Goal: Task Accomplishment & Management: Complete application form

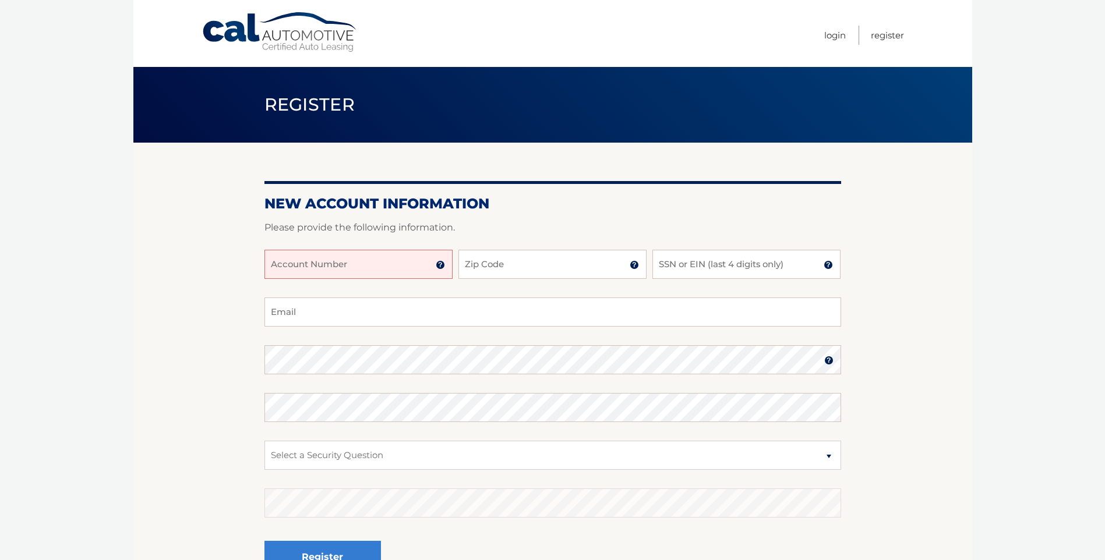
click at [407, 254] on input "Account Number" at bounding box center [358, 264] width 188 height 29
click at [454, 455] on select "Select a Security Question What was the name of your elementary school? What is…" at bounding box center [552, 455] width 576 height 29
click at [392, 264] on input "Account Number" at bounding box center [358, 264] width 188 height 29
type input "44456030012"
click at [478, 266] on input "Zip Code" at bounding box center [552, 264] width 188 height 29
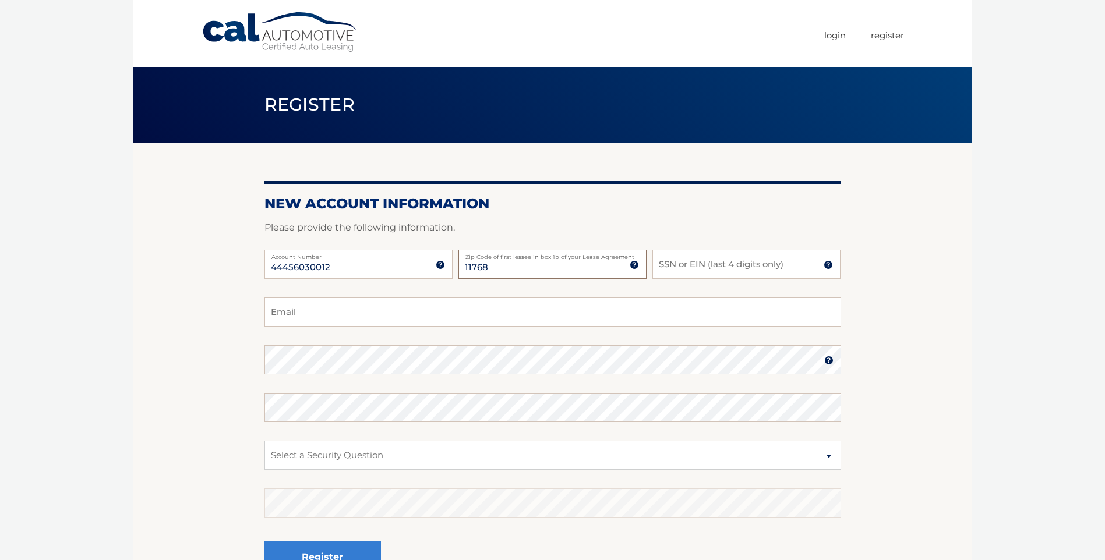
type input "11768"
click at [677, 262] on input "SSN or EIN (last 4 digits only)" at bounding box center [746, 264] width 188 height 29
type input "2712"
click at [414, 310] on input "Email" at bounding box center [552, 312] width 576 height 29
type input "dwalkovik@sprynet.com"
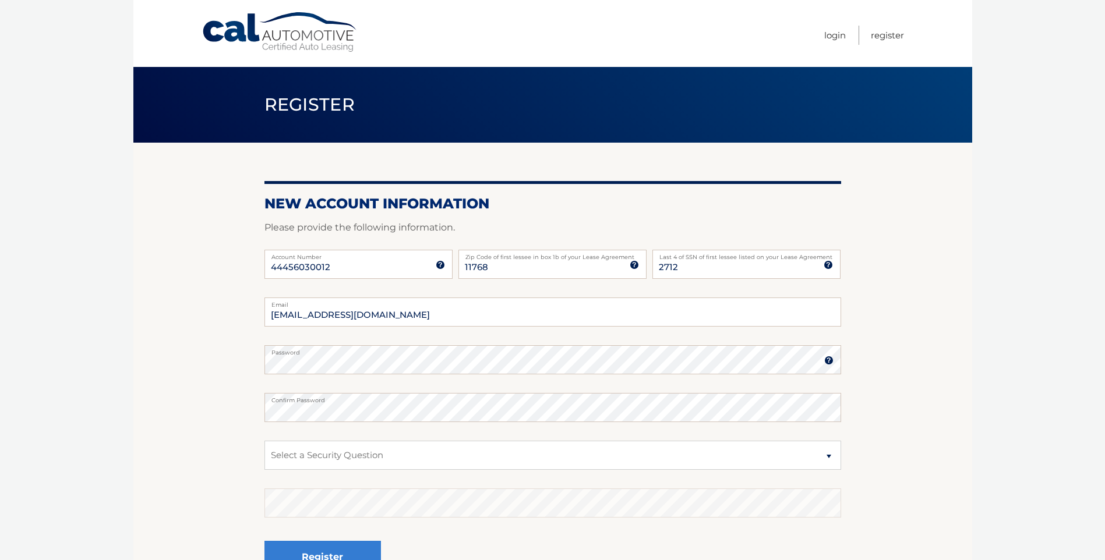
click at [828, 359] on img at bounding box center [828, 360] width 9 height 9
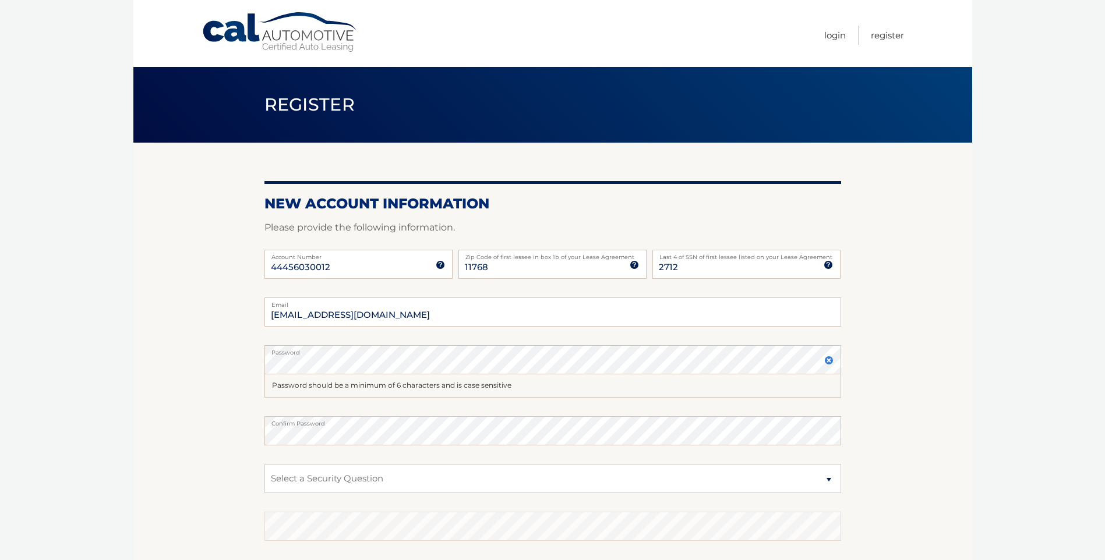
click at [827, 359] on img at bounding box center [828, 360] width 9 height 9
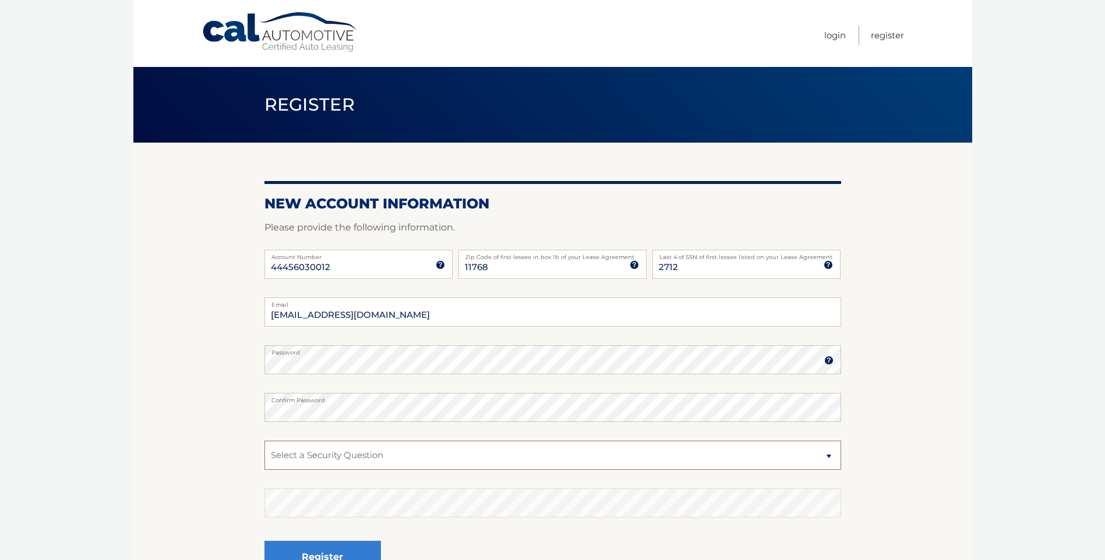
click at [409, 454] on select "Select a Security Question What was the name of your elementary school? What is…" at bounding box center [552, 455] width 576 height 29
select select "2"
click at [264, 441] on select "Select a Security Question What was the name of your elementary school? What is…" at bounding box center [552, 455] width 576 height 29
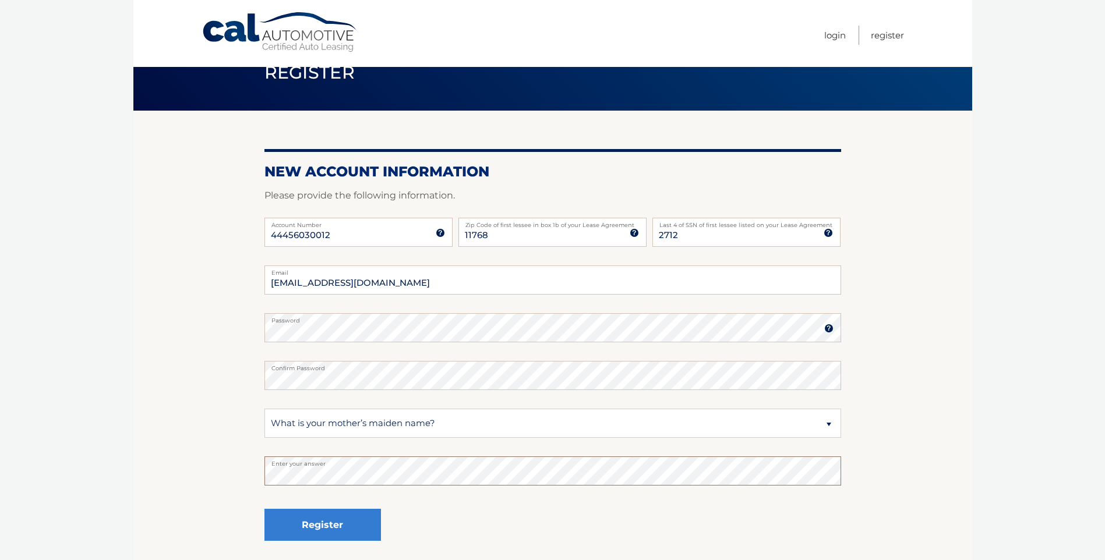
scroll to position [116, 0]
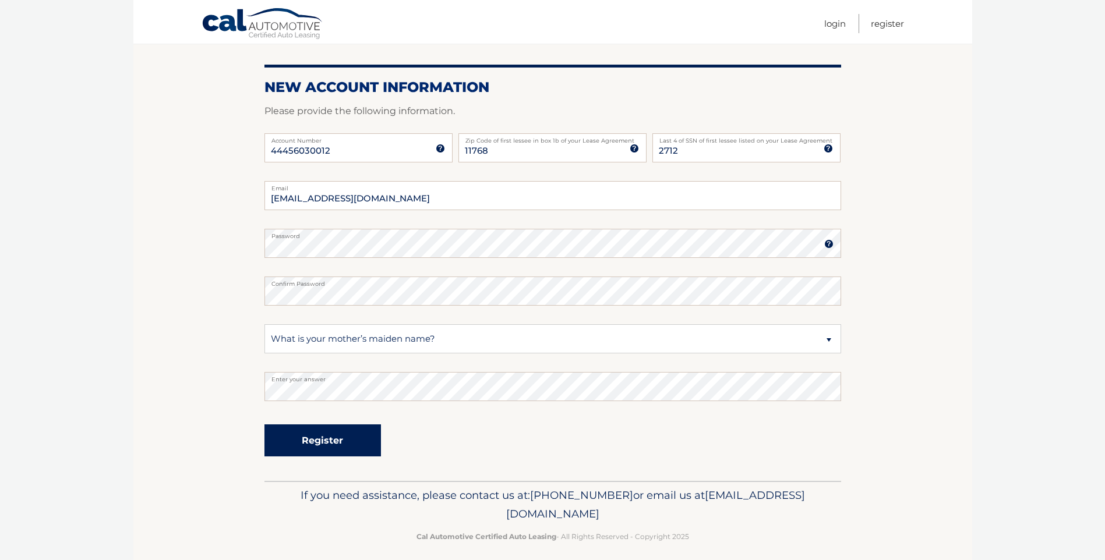
click at [310, 434] on button "Register" at bounding box center [322, 440] width 116 height 32
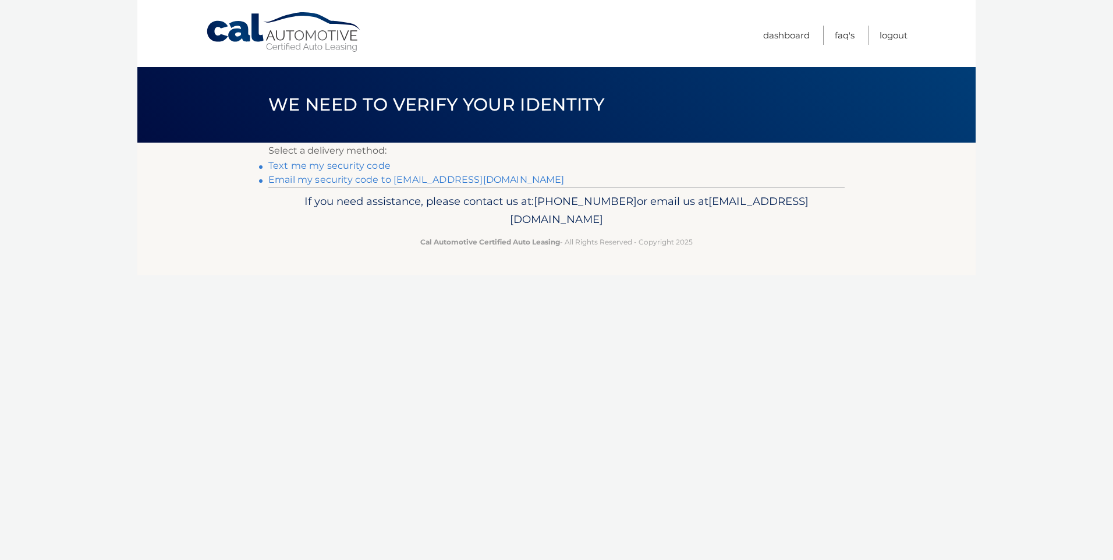
click at [321, 164] on link "Text me my security code" at bounding box center [329, 165] width 122 height 11
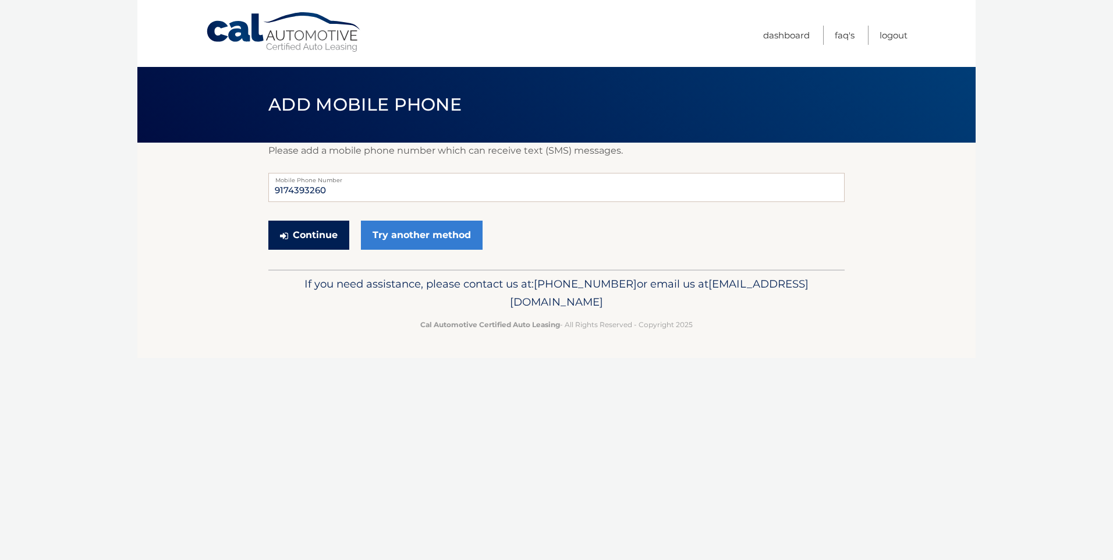
click at [321, 235] on button "Continue" at bounding box center [308, 235] width 81 height 29
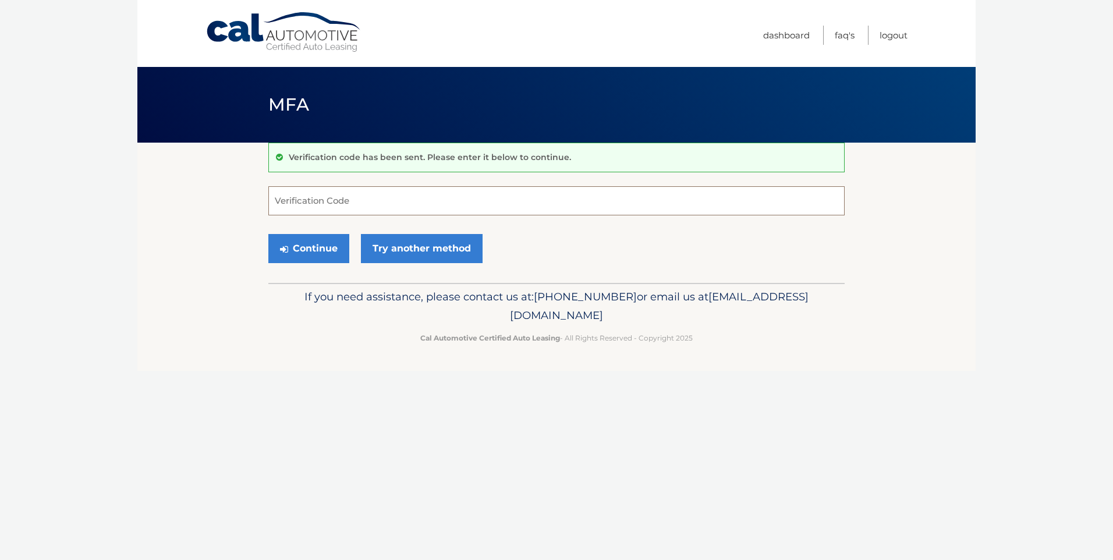
click at [281, 203] on input "Verification Code" at bounding box center [556, 200] width 576 height 29
type input "356939"
click at [323, 253] on button "Continue" at bounding box center [308, 248] width 81 height 29
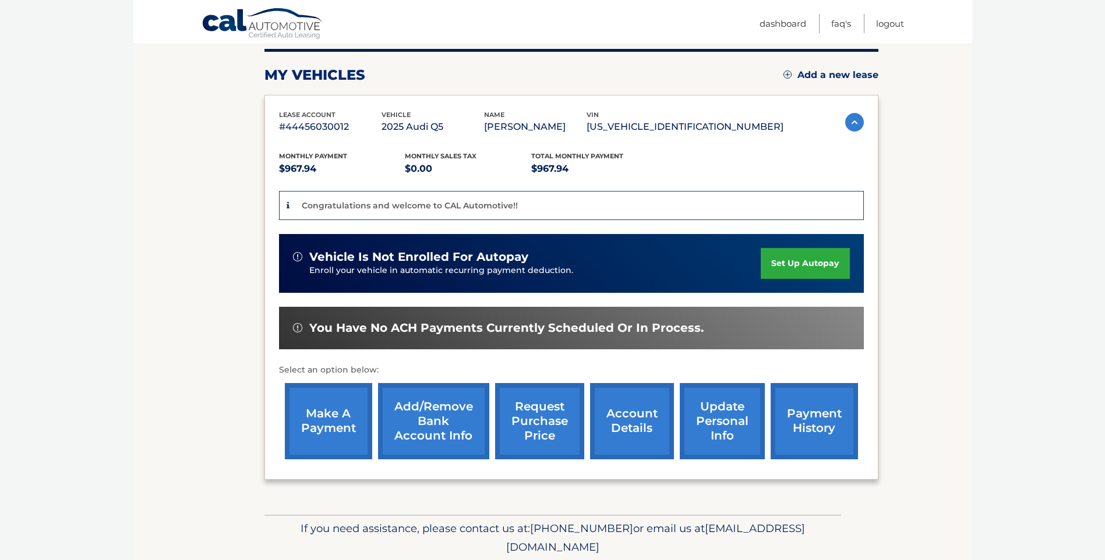
scroll to position [175, 0]
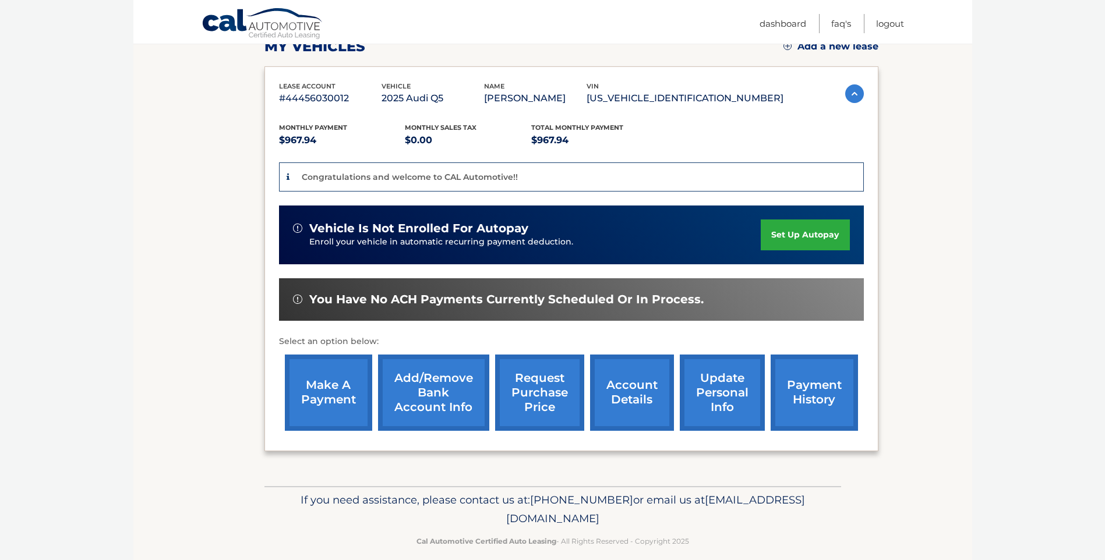
click at [435, 381] on link "Add/Remove bank account info" at bounding box center [433, 393] width 111 height 76
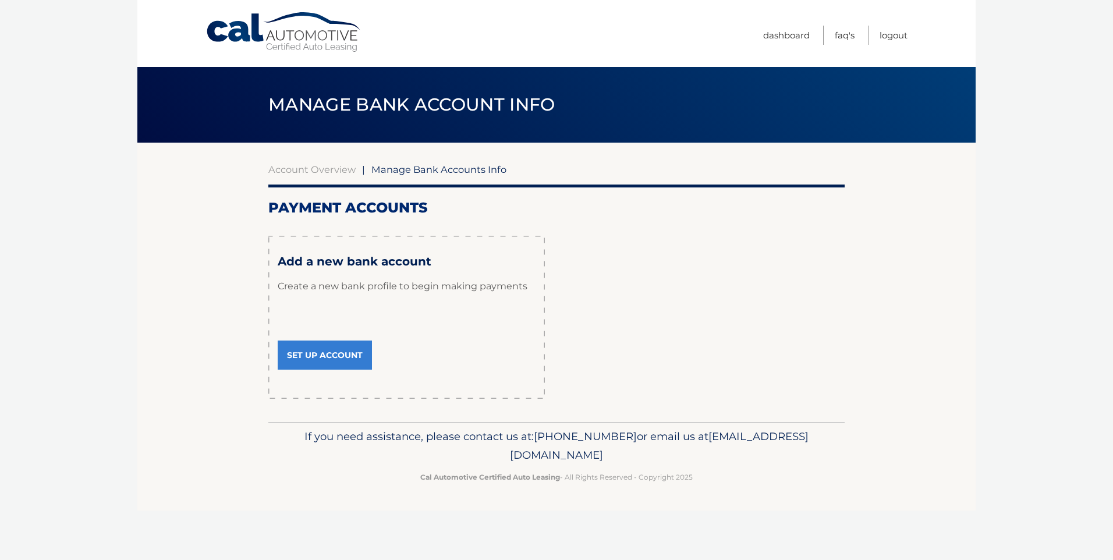
click at [344, 351] on link "Set Up Account" at bounding box center [325, 355] width 94 height 29
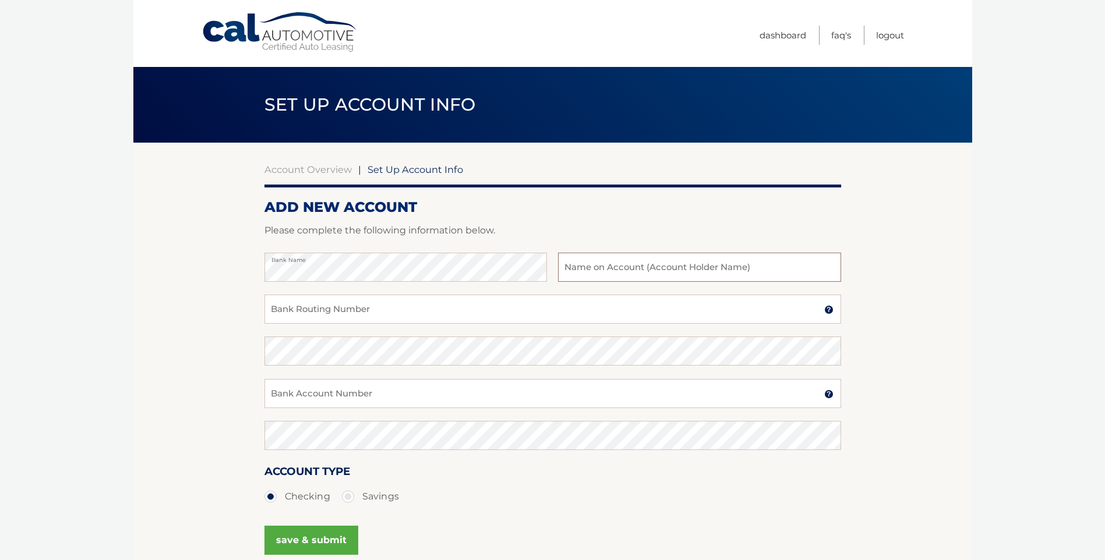
click at [681, 267] on input "text" at bounding box center [699, 267] width 282 height 29
type input "[PERSON_NAME]"
click at [434, 304] on input "Bank Routing Number" at bounding box center [552, 309] width 576 height 29
type input "021000089"
click at [450, 398] on input "Bank Account Number" at bounding box center [552, 393] width 576 height 29
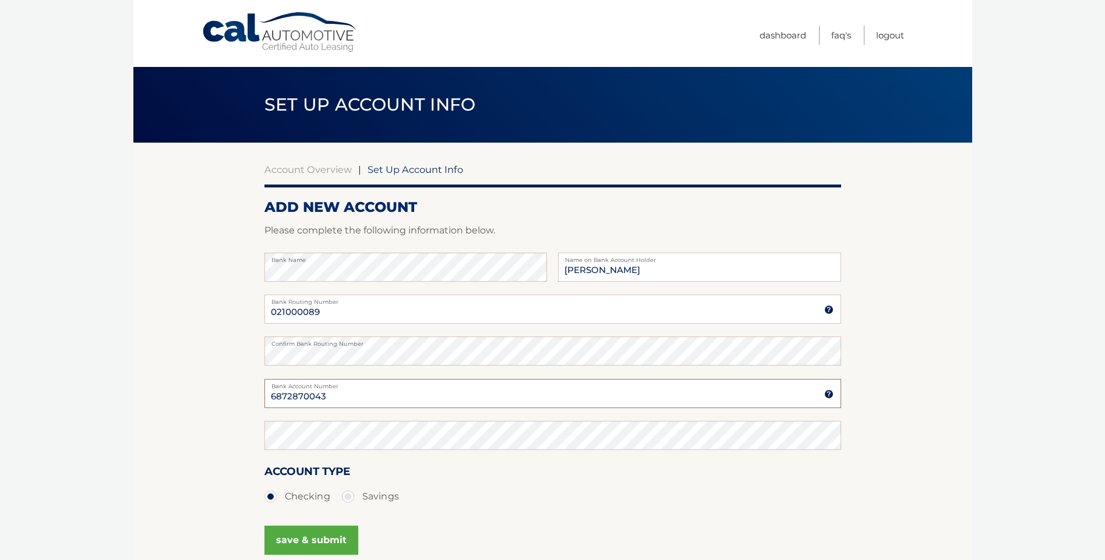
type input "6872870043"
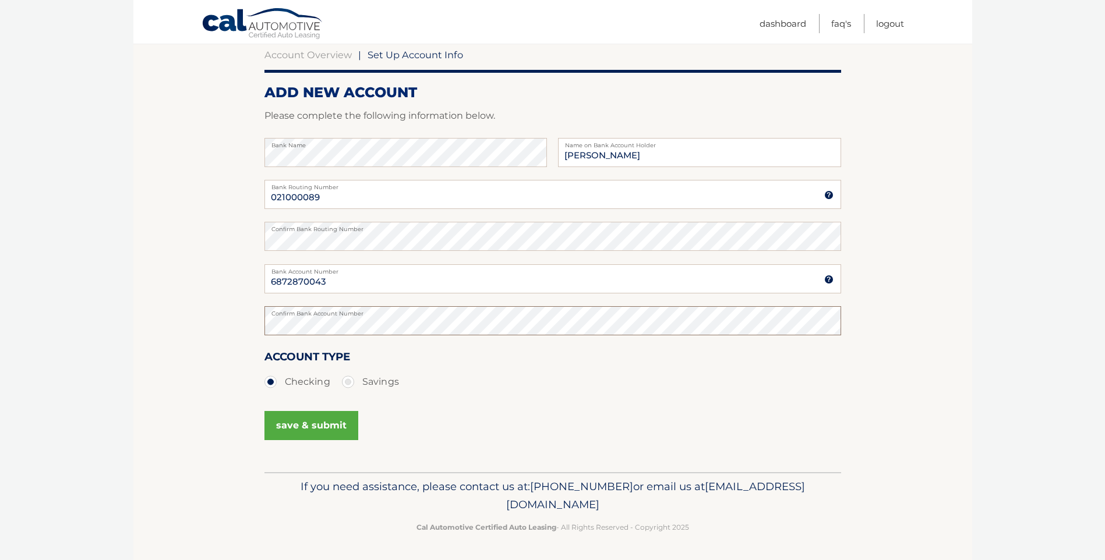
scroll to position [115, 0]
click at [331, 424] on button "save & submit" at bounding box center [311, 425] width 94 height 29
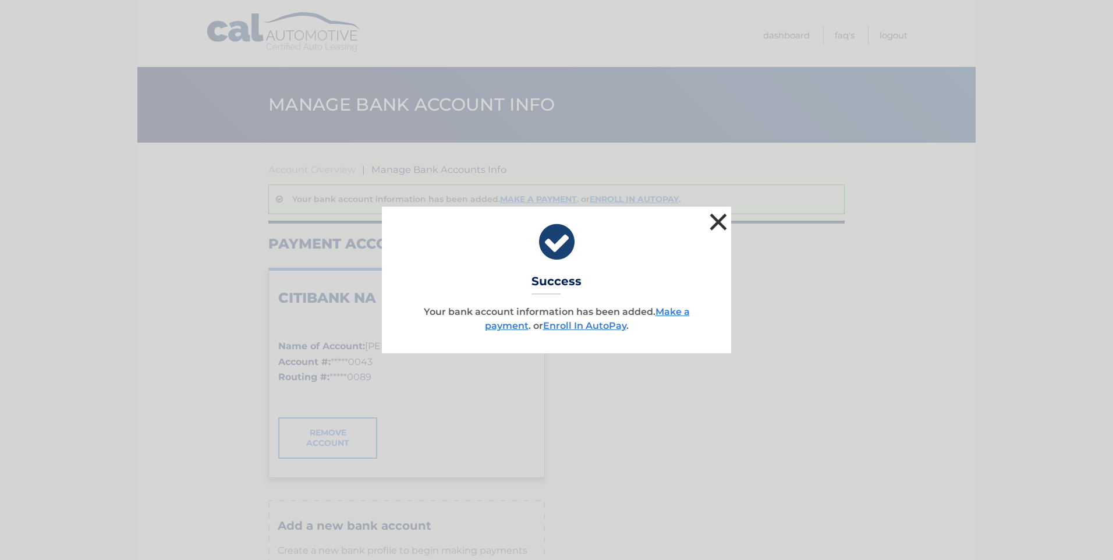
click at [720, 220] on button "×" at bounding box center [718, 221] width 23 height 23
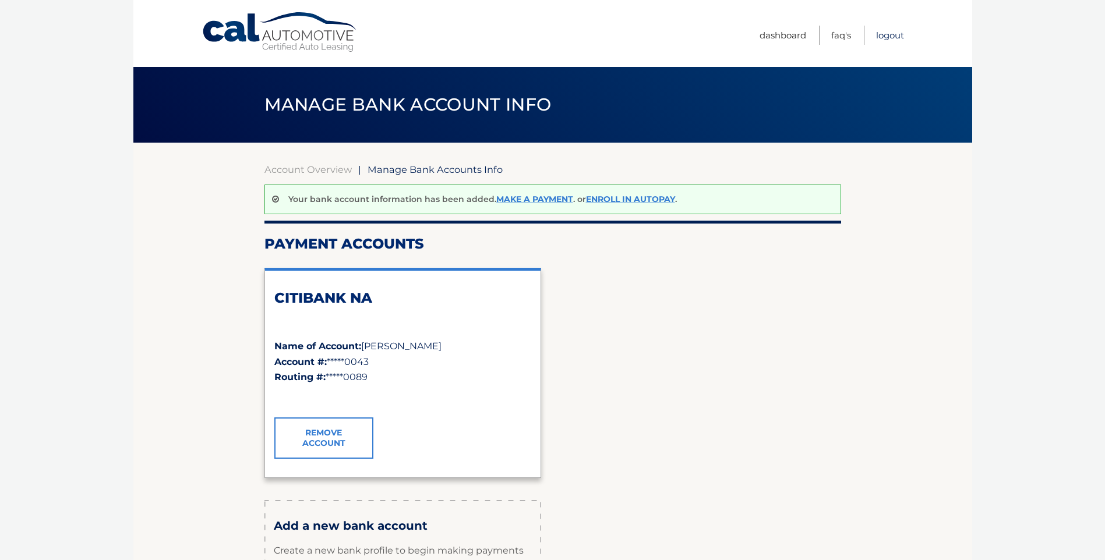
click at [891, 35] on link "Logout" at bounding box center [890, 35] width 28 height 19
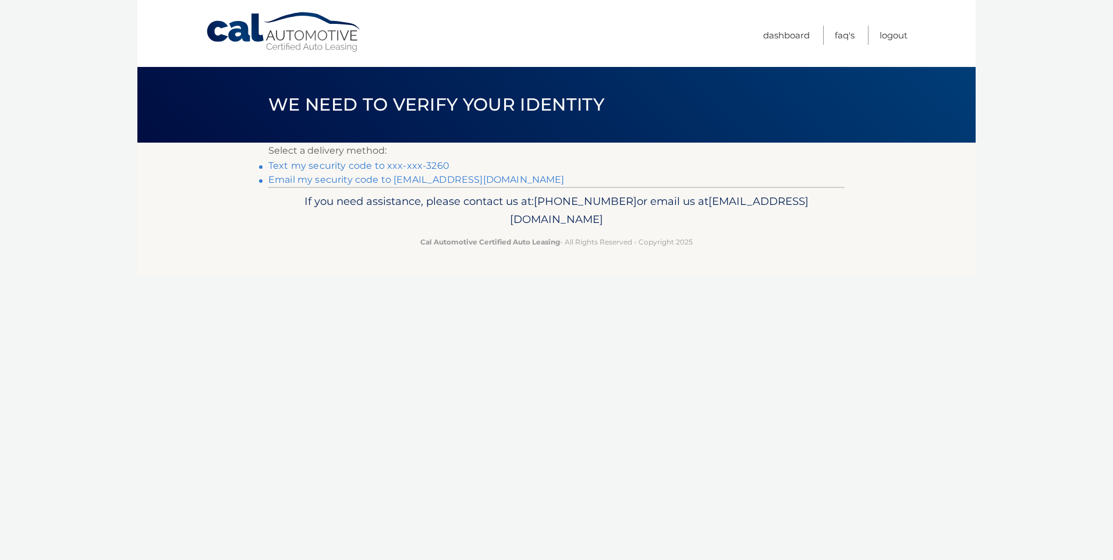
click at [422, 165] on link "Text my security code to xxx-xxx-3260" at bounding box center [358, 165] width 181 height 11
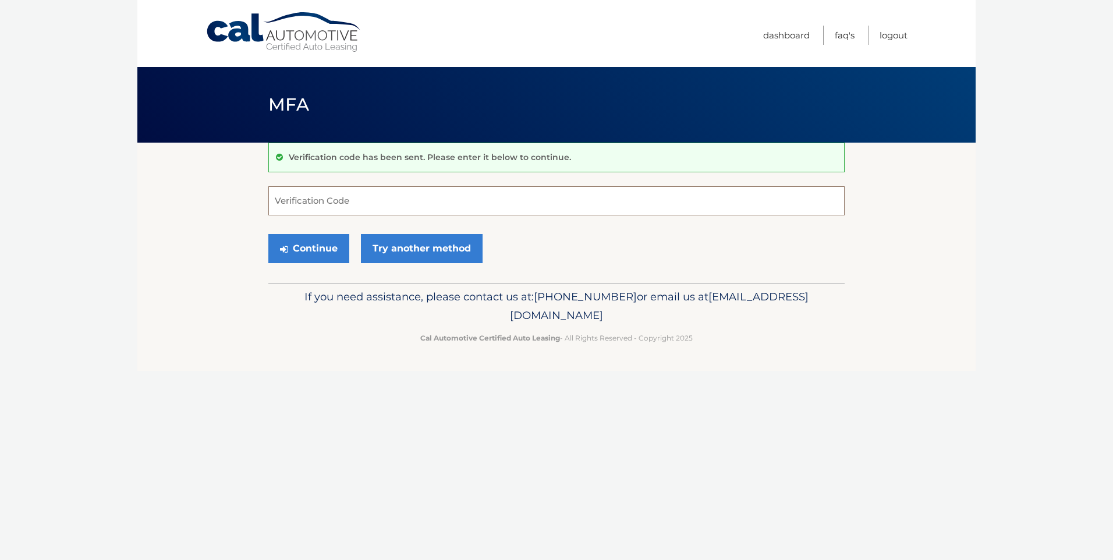
click at [299, 197] on input "Verification Code" at bounding box center [556, 200] width 576 height 29
type input "010247"
click at [306, 245] on button "Continue" at bounding box center [308, 248] width 81 height 29
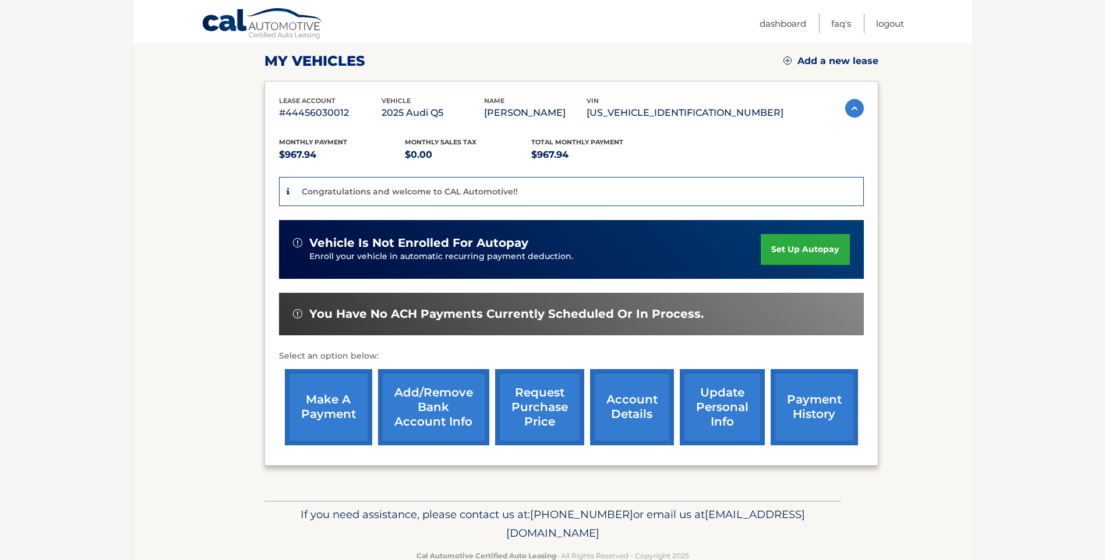
scroll to position [175, 0]
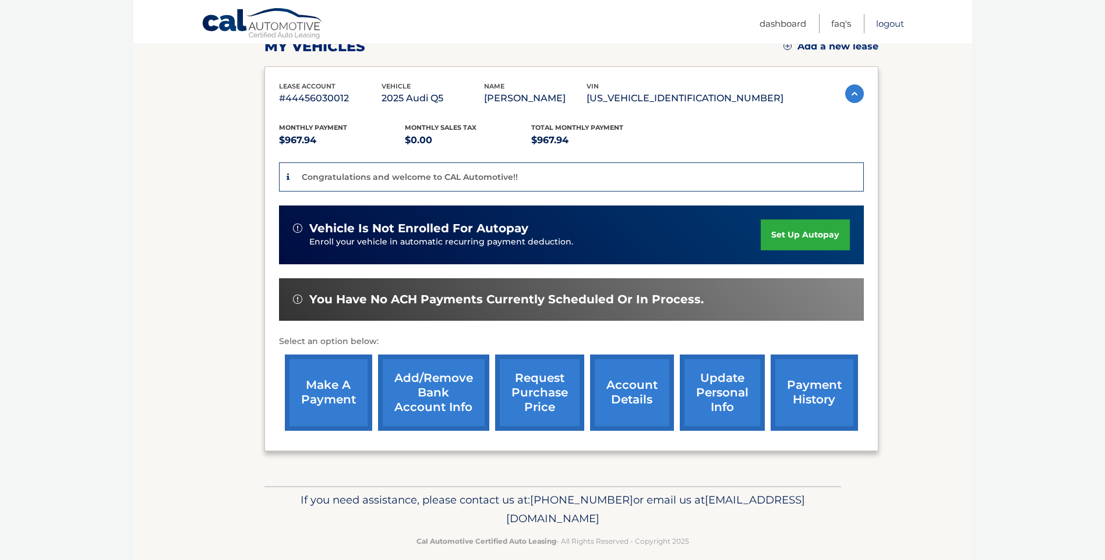
click at [895, 23] on link "Logout" at bounding box center [890, 23] width 28 height 19
